Goal: Task Accomplishment & Management: Manage account settings

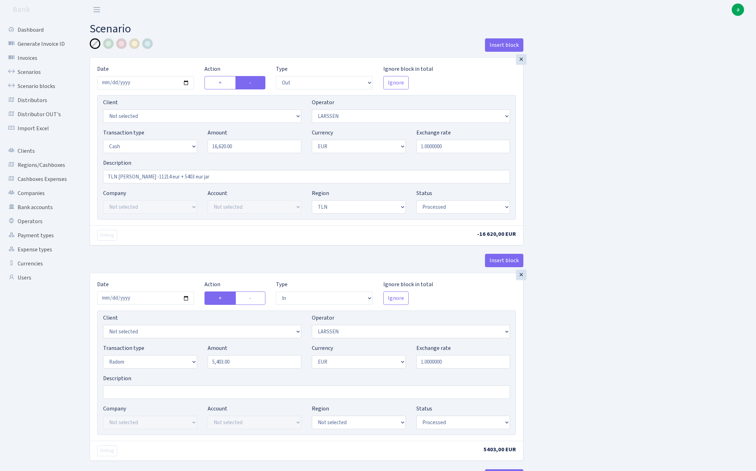
select select "out"
select select "36"
select select "1"
select select "2"
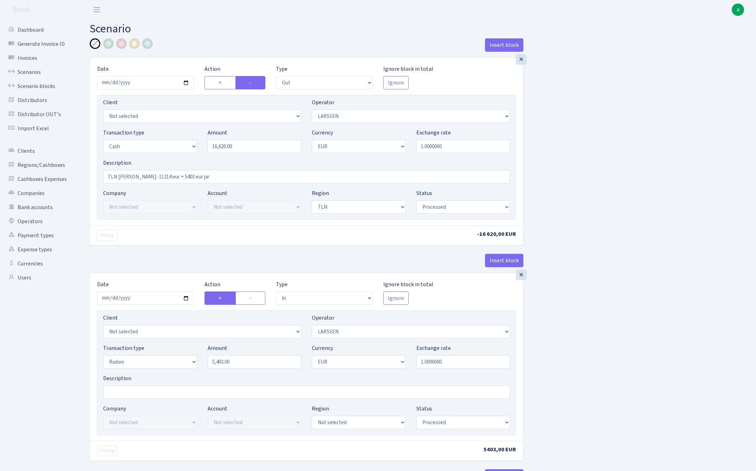
select select "processed"
select select "in"
select select "36"
select select "11"
select select "1"
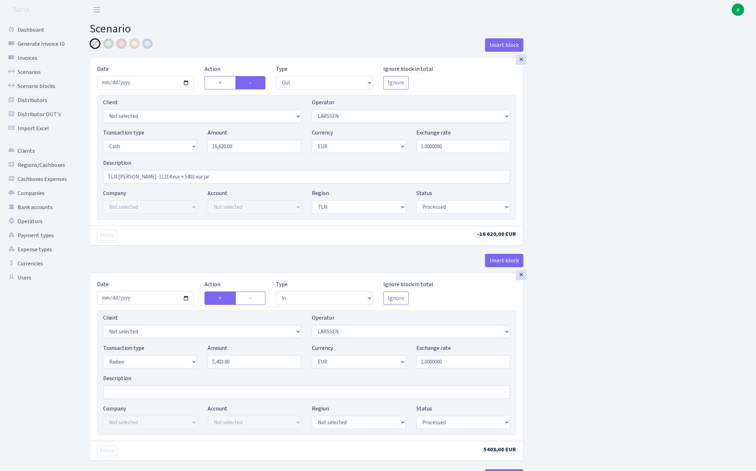
select select "processed"
select select "out"
select select "262"
select select "11"
select select "1"
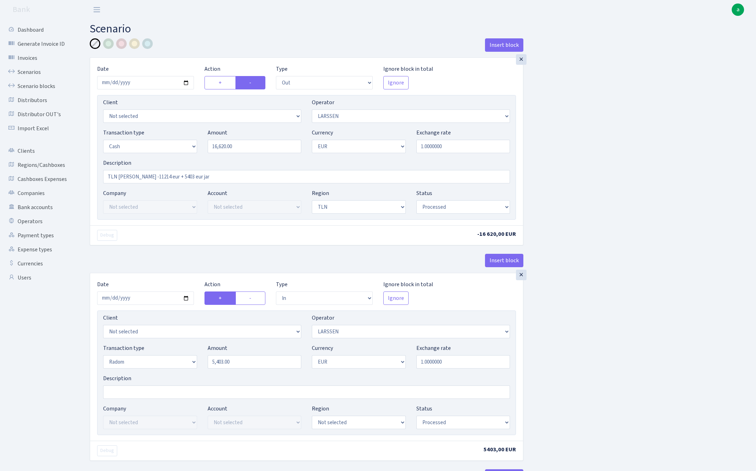
select select "processed"
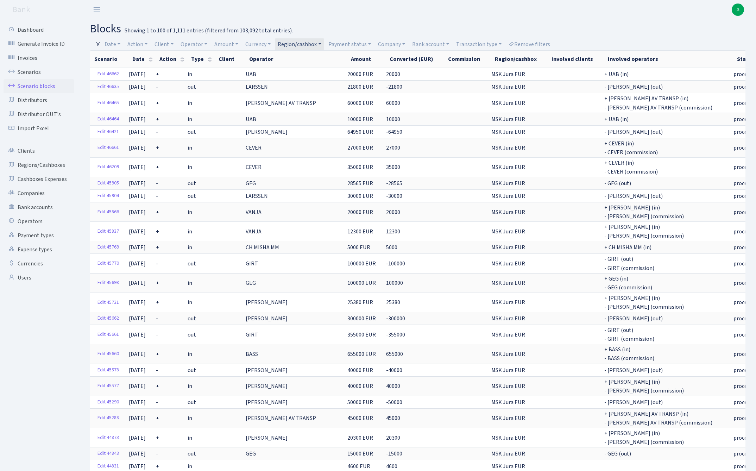
select select "100"
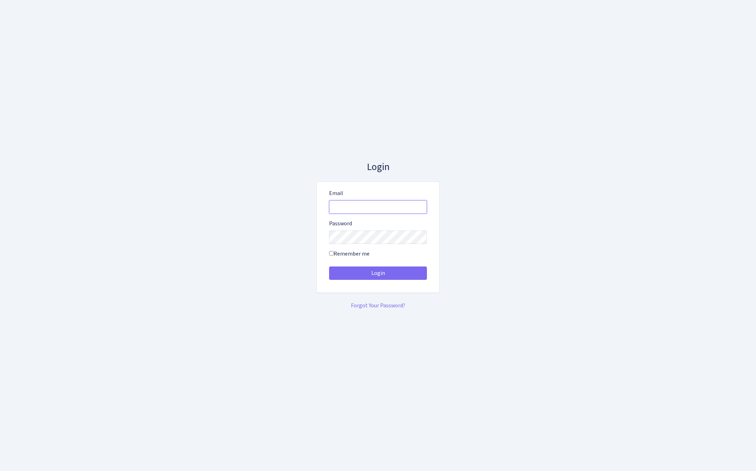
type input "admin@bank.com"
click at [378, 273] on button "Login" at bounding box center [378, 273] width 98 height 13
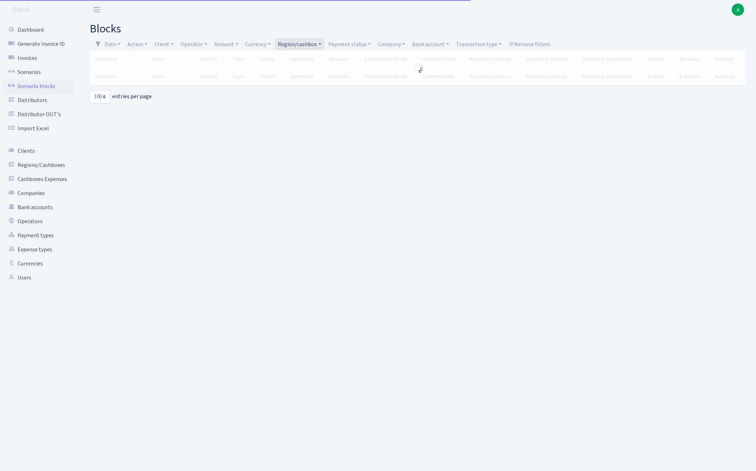
select select "100"
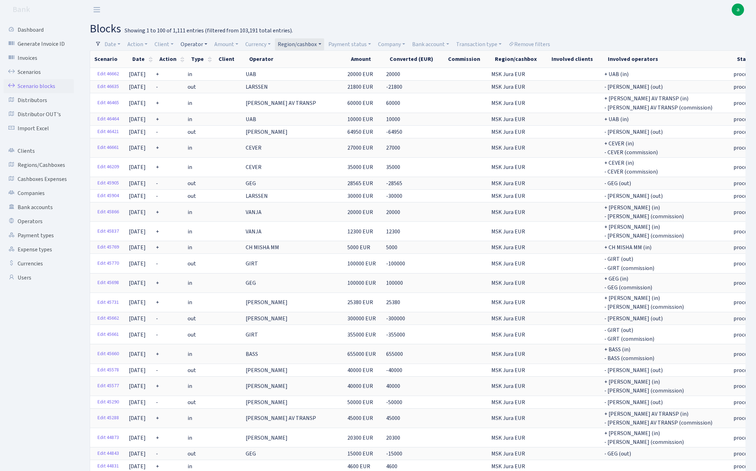
click at [198, 42] on link "Operator" at bounding box center [194, 44] width 32 height 12
click at [198, 68] on input "search" at bounding box center [206, 69] width 52 height 11
type input "larss"
click at [206, 88] on li "LARSSEN" at bounding box center [206, 82] width 53 height 12
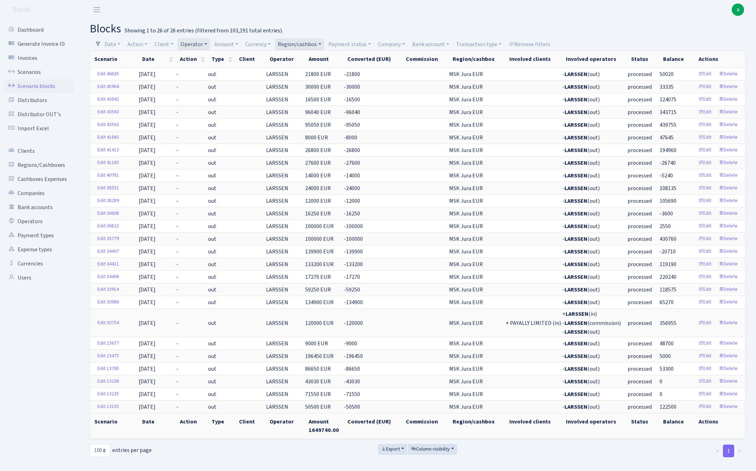
click at [307, 44] on link "Region/cashbox" at bounding box center [299, 44] width 49 height 12
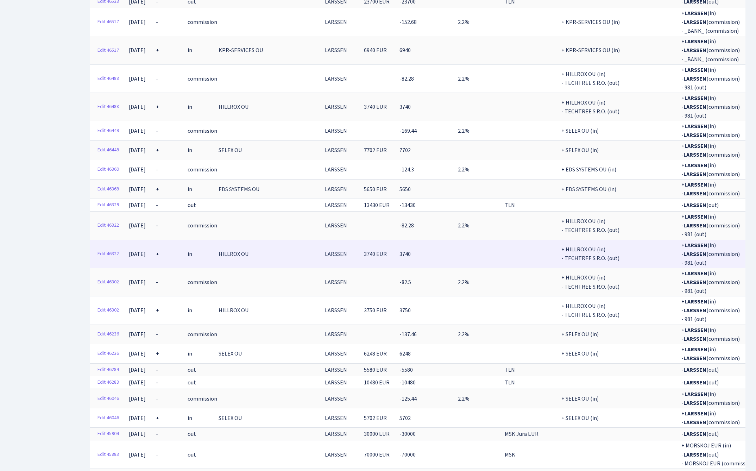
scroll to position [313, 0]
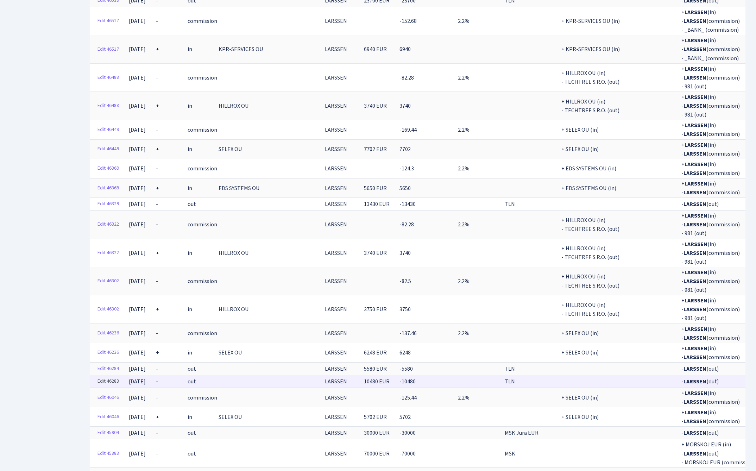
click at [110, 376] on link "Edit 46283" at bounding box center [108, 381] width 28 height 11
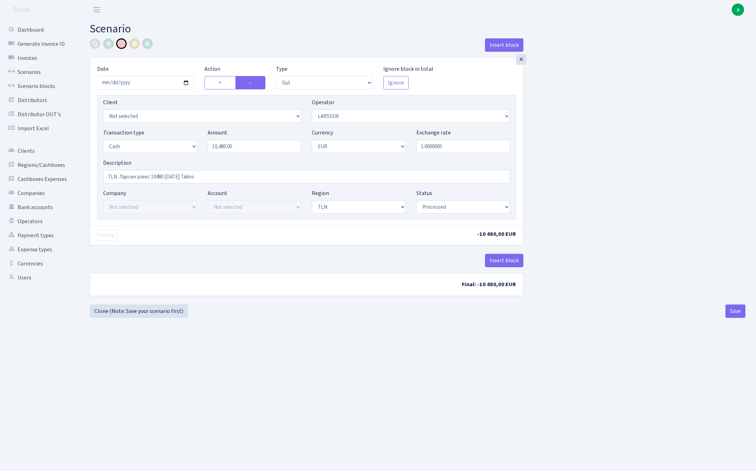
select select "out"
select select "36"
select select "1"
select select "2"
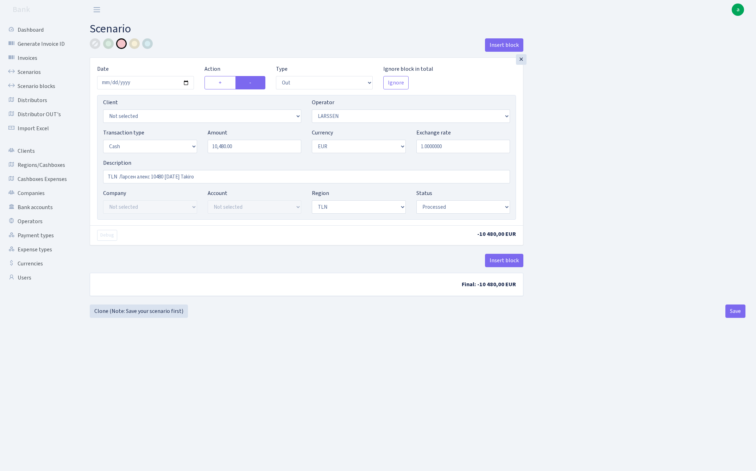
select select "processed"
select select "262"
click at [226, 175] on input "TLN Ларсен алекс 10480 12.09.2025 Takiro" at bounding box center [306, 176] width 407 height 13
type input "TLN Ларсен алекс 10480 12.09.2025 Takiro nav Larssen sverkā"
click at [673, 219] on div "Insert block × Date 2025-09-05 Action + - Type --- In Out Commission Field requ…" at bounding box center [418, 171] width 667 height 266
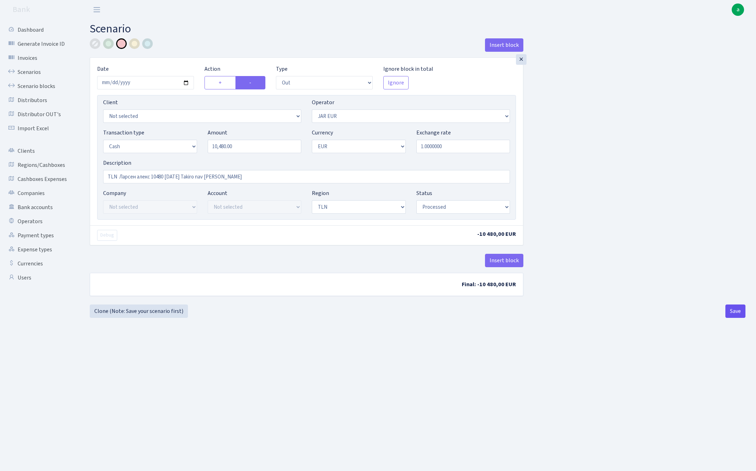
click at [731, 313] on button "Save" at bounding box center [736, 311] width 20 height 13
select select "out"
select select "262"
select select "1"
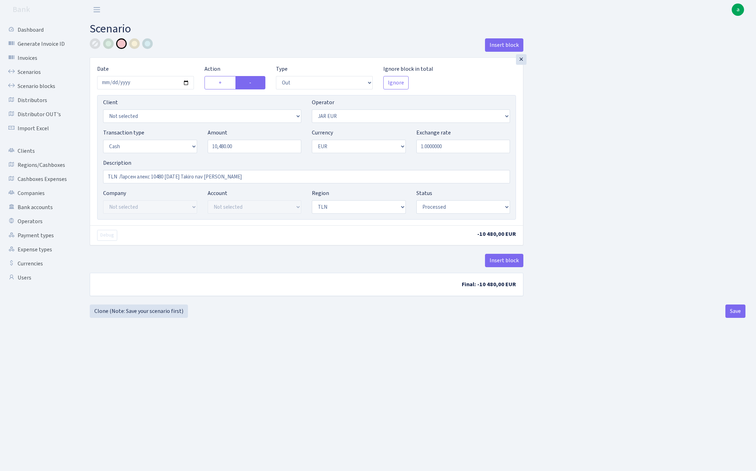
select select "2"
select select "processed"
click at [45, 84] on link "Scenario blocks" at bounding box center [39, 86] width 70 height 14
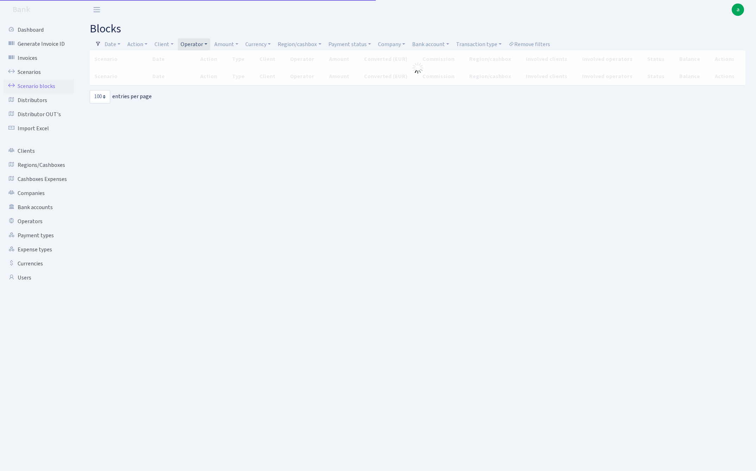
select select "100"
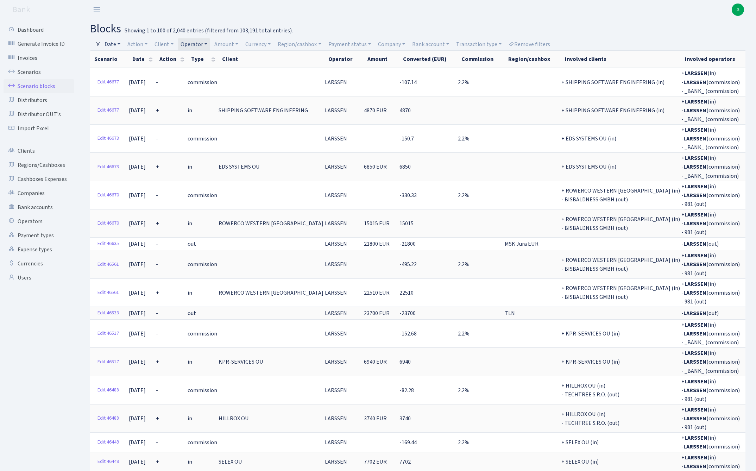
click at [116, 44] on link "Date" at bounding box center [112, 44] width 21 height 12
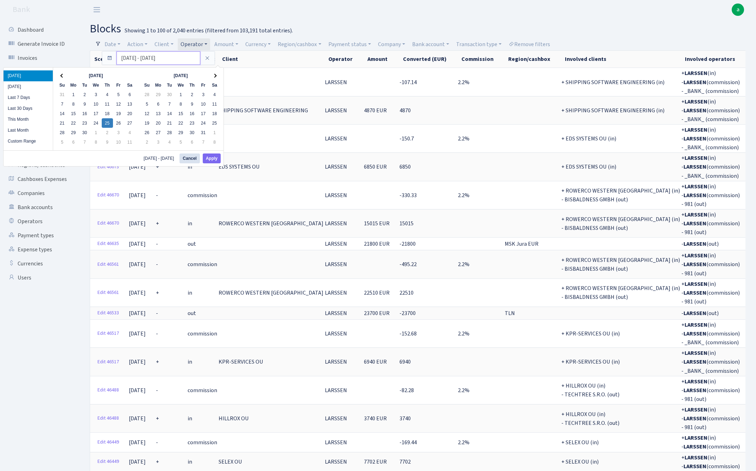
click at [130, 58] on input "25.09.2025 - 25.09.2025" at bounding box center [159, 57] width 84 height 13
click at [61, 75] on th at bounding box center [62, 76] width 11 height 10
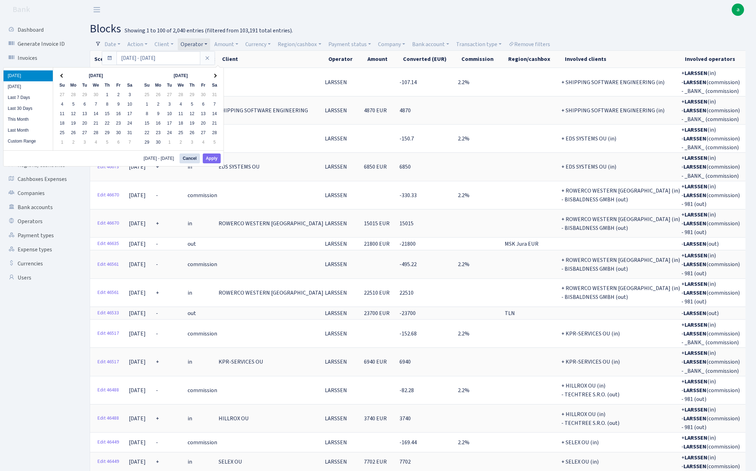
click at [61, 75] on th at bounding box center [62, 76] width 11 height 10
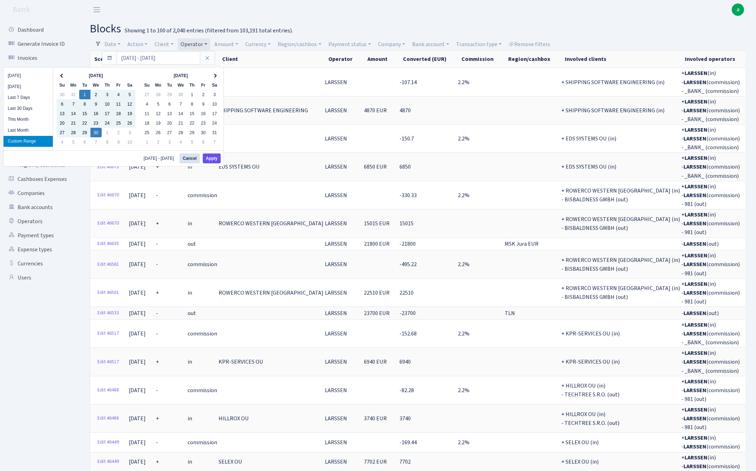
click at [216, 160] on button "Apply" at bounding box center [212, 159] width 18 height 10
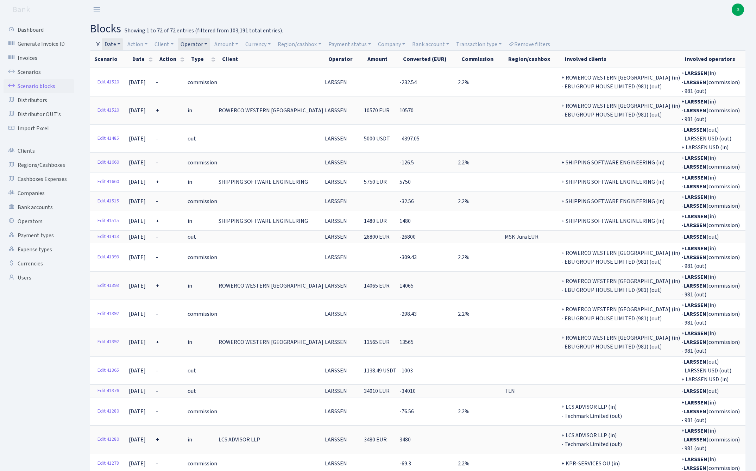
click at [111, 43] on link "Date" at bounding box center [112, 44] width 21 height 12
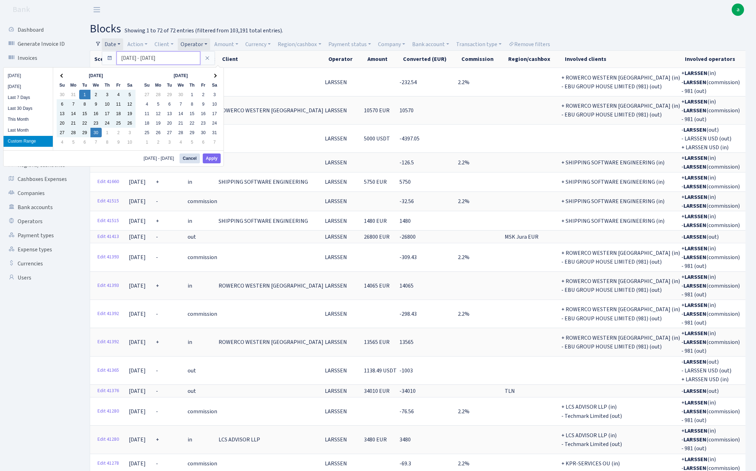
click at [137, 58] on input "01.04.2025 - 30.04.2025" at bounding box center [159, 57] width 84 height 13
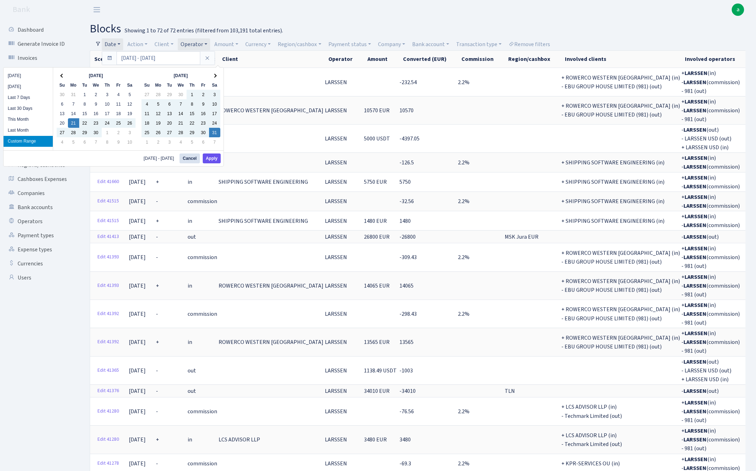
click at [218, 158] on button "Apply" at bounding box center [212, 159] width 18 height 10
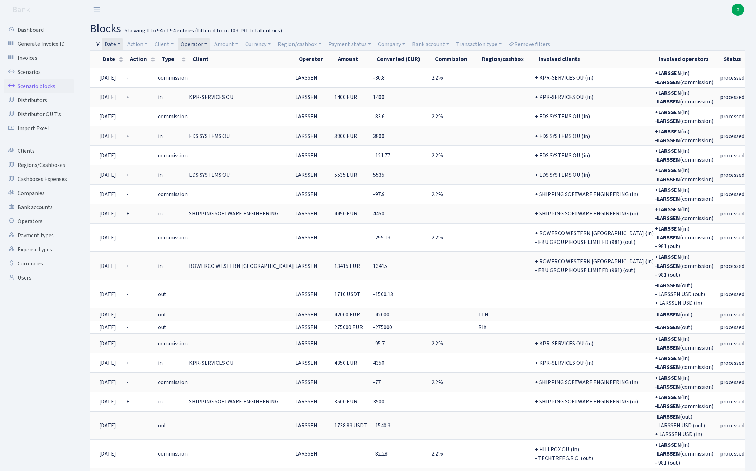
click at [114, 43] on link "Date" at bounding box center [112, 44] width 21 height 12
click at [133, 54] on input "21.04.2025 - 31.05.2025" at bounding box center [159, 57] width 84 height 13
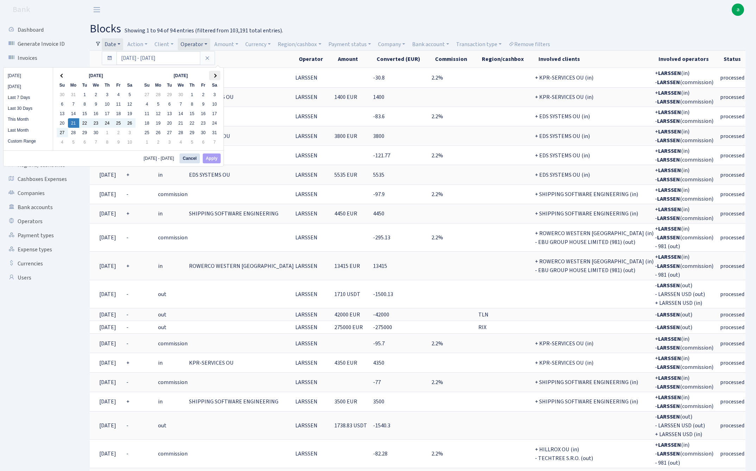
click at [216, 74] on th at bounding box center [214, 76] width 11 height 10
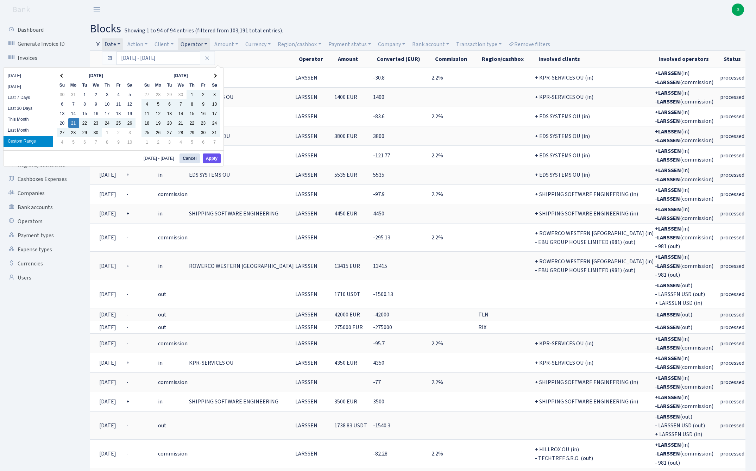
click at [214, 160] on button "Apply" at bounding box center [212, 159] width 18 height 10
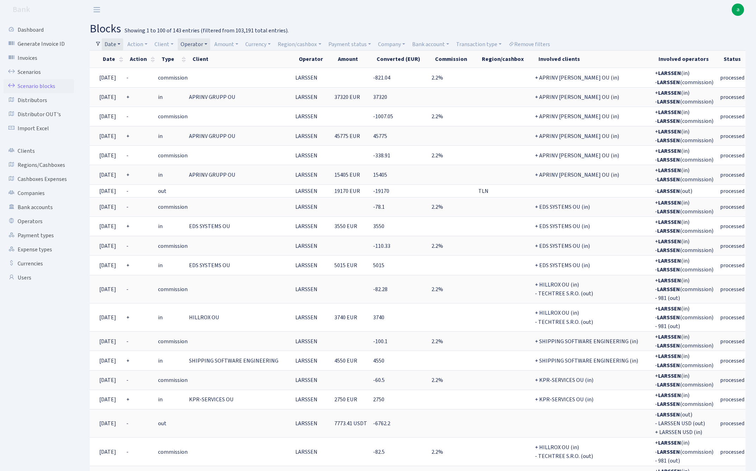
click at [116, 42] on link "Date" at bounding box center [112, 44] width 21 height 12
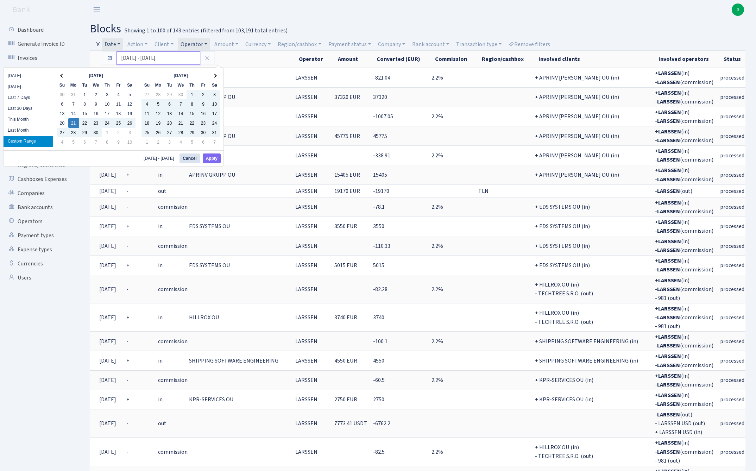
click at [143, 55] on input "21.04.2025 - 30.06.2025" at bounding box center [159, 57] width 84 height 13
click at [216, 76] on span at bounding box center [215, 76] width 4 height 4
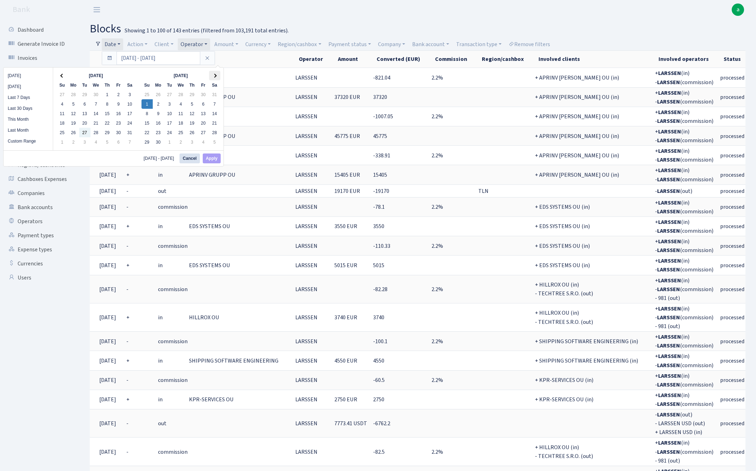
click at [216, 77] on th at bounding box center [214, 76] width 11 height 10
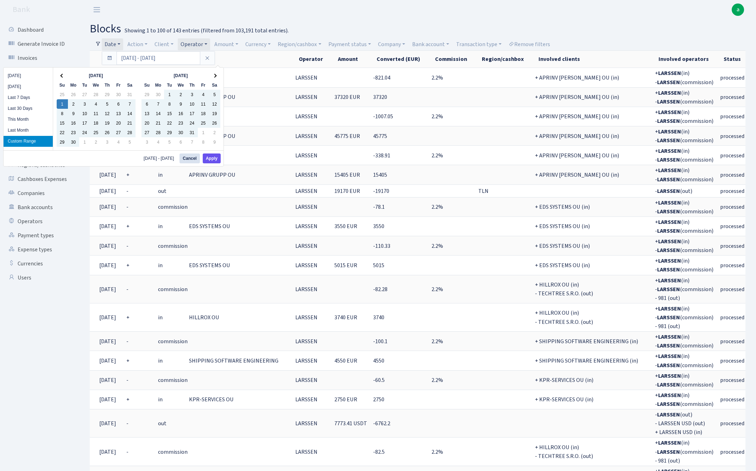
click at [216, 161] on button "Apply" at bounding box center [212, 159] width 18 height 10
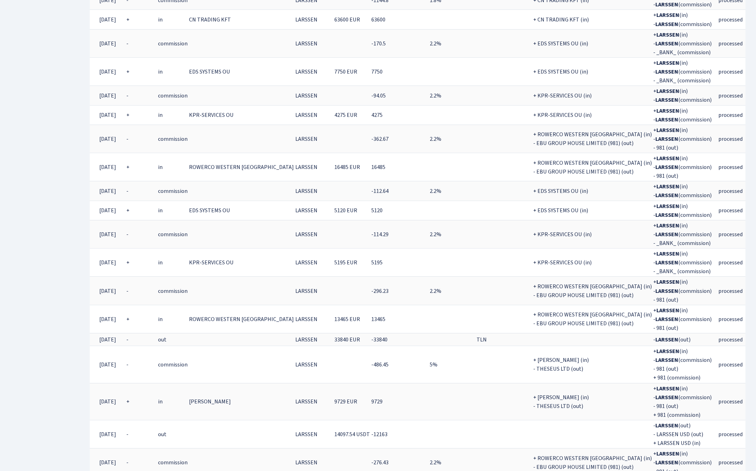
scroll to position [1918, 0]
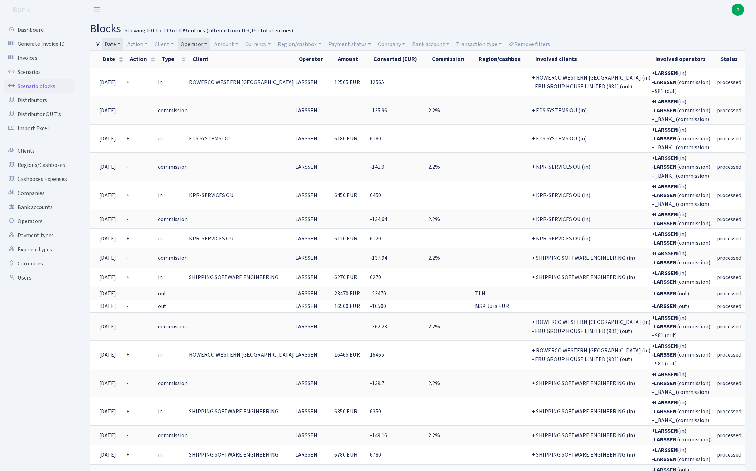
scroll to position [0, 0]
click at [117, 45] on link "Date" at bounding box center [112, 44] width 21 height 12
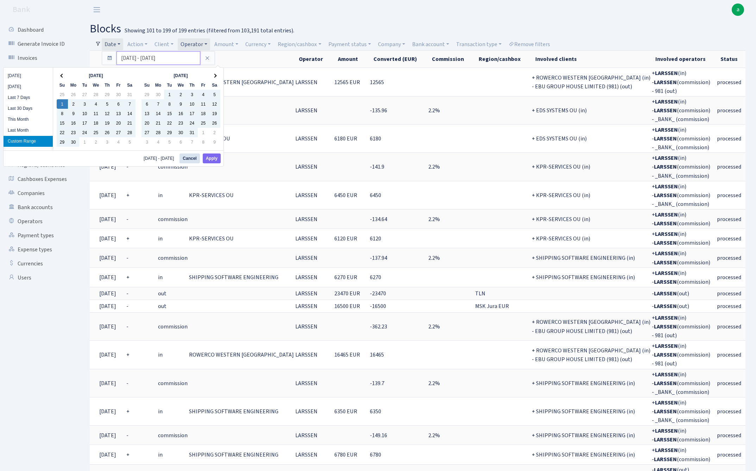
click at [134, 56] on input "01.06.2025 - 31.08.2025" at bounding box center [159, 57] width 84 height 13
click at [216, 157] on button "Apply" at bounding box center [212, 159] width 18 height 10
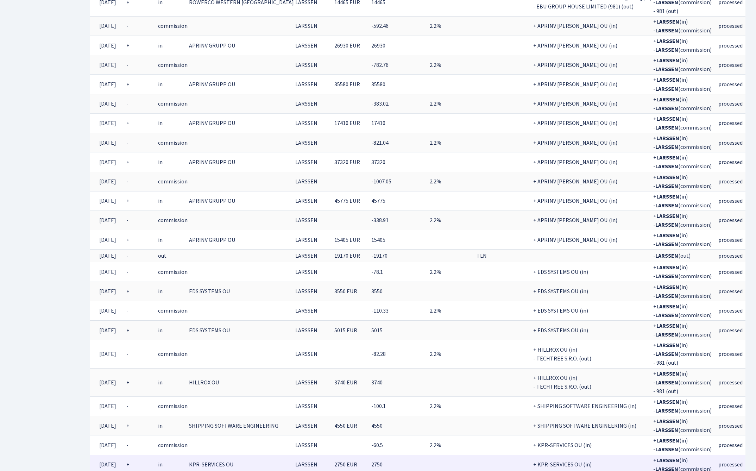
scroll to position [1828, 0]
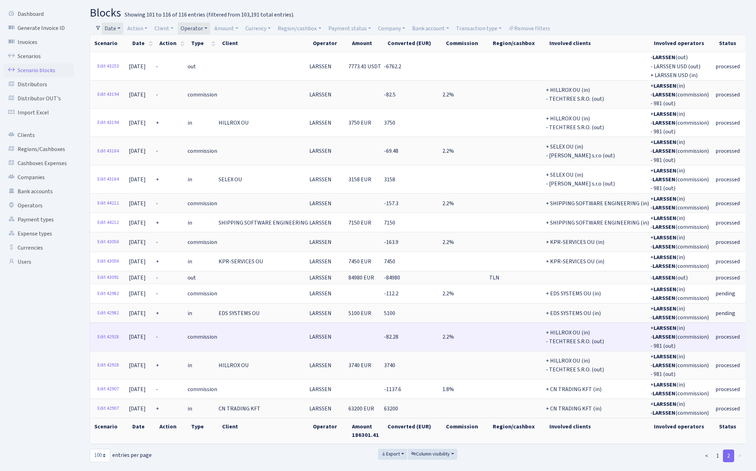
scroll to position [0, 0]
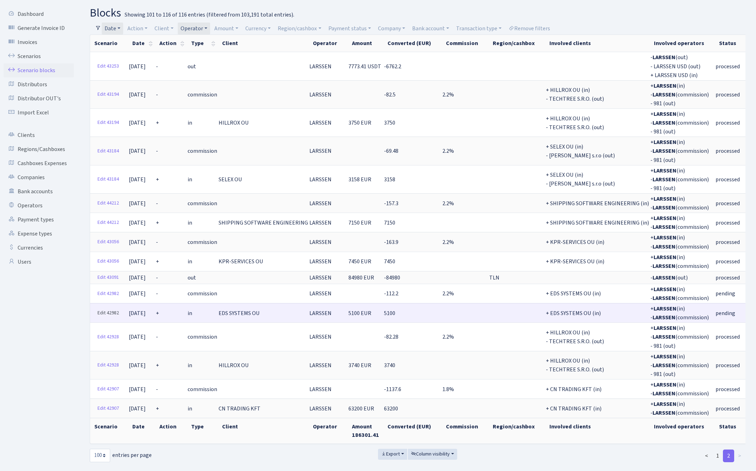
click at [110, 308] on link "Edit 42982" at bounding box center [108, 313] width 28 height 11
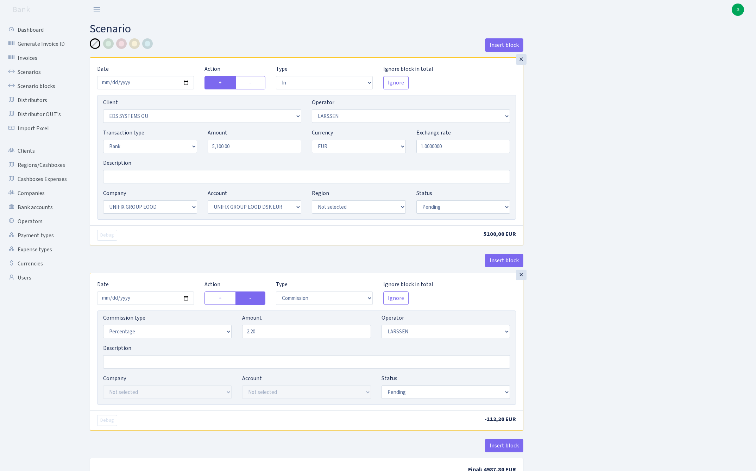
select select "in"
select select "304"
select select "36"
select select "2"
select select "1"
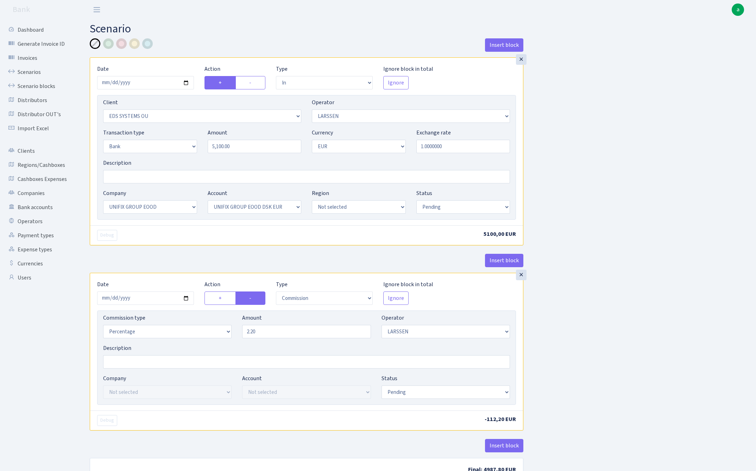
select select "13"
select select "31"
select select "pending"
select select "commission"
select select "36"
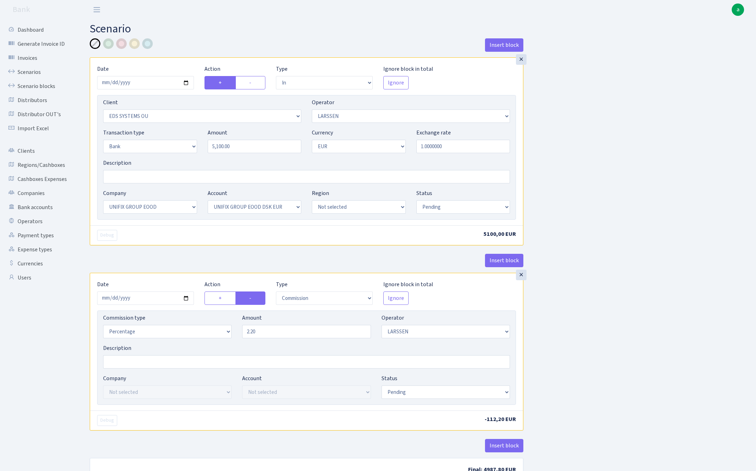
select select "pending"
